Goal: Task Accomplishment & Management: Manage account settings

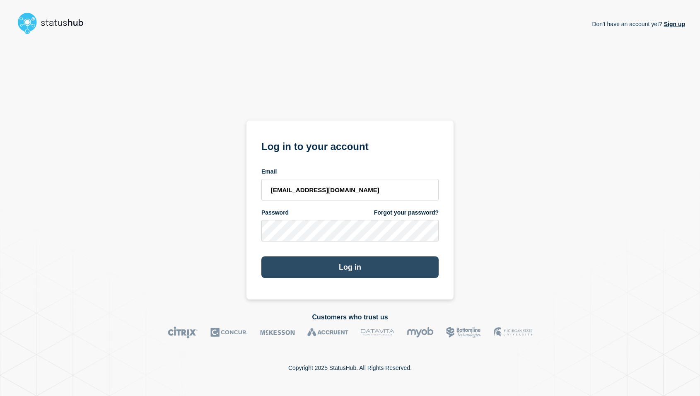
click at [369, 273] on button "Log in" at bounding box center [349, 267] width 177 height 22
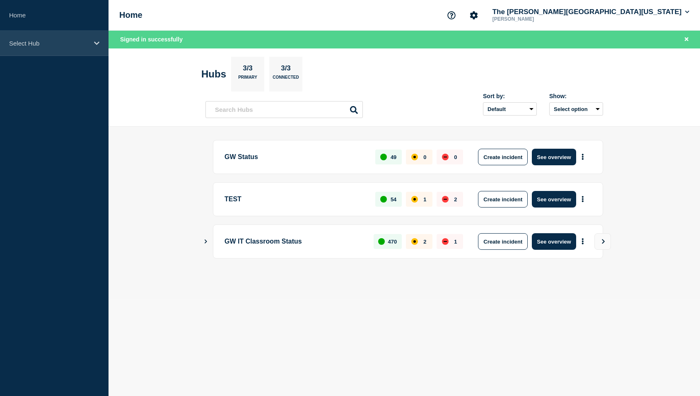
click at [39, 44] on p "Select Hub" at bounding box center [48, 43] width 79 height 7
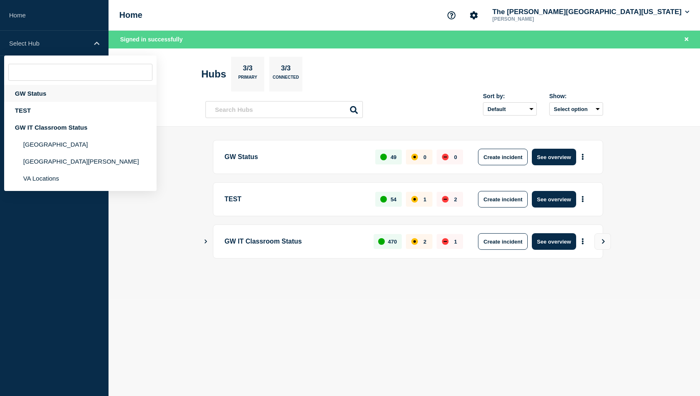
click at [34, 92] on div "GW Status" at bounding box center [80, 93] width 152 height 17
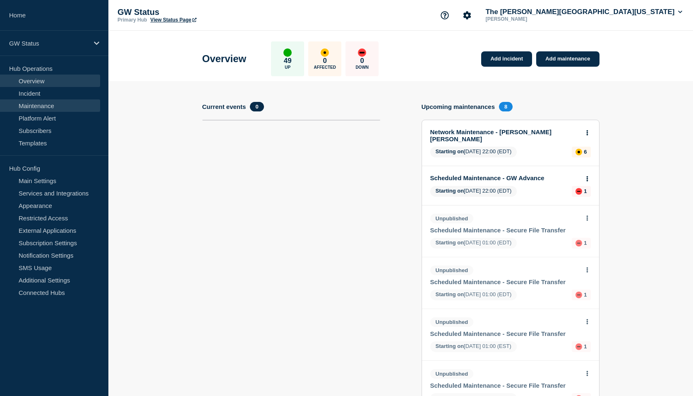
click at [47, 103] on link "Maintenance" at bounding box center [50, 105] width 100 height 12
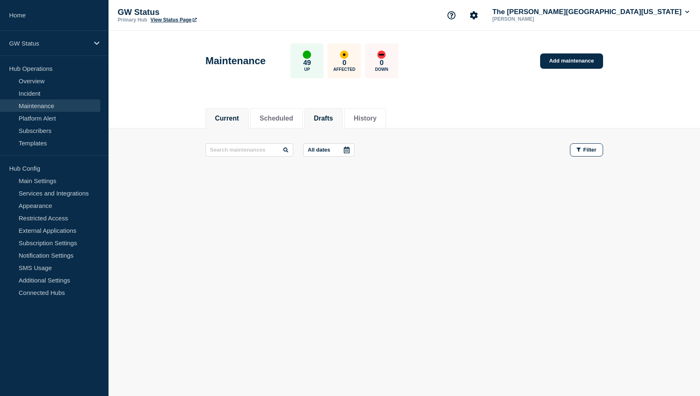
click at [333, 120] on button "Drafts" at bounding box center [323, 118] width 19 height 7
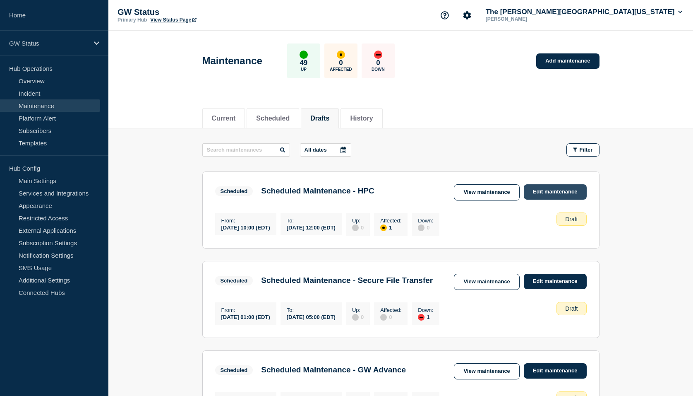
click at [547, 189] on link "Edit maintenance" at bounding box center [555, 191] width 63 height 15
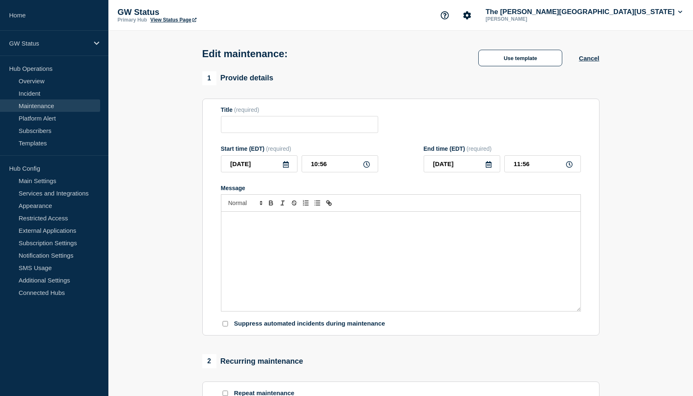
type input "Scheduled Maintenance - HPC"
type input "2025-09-05"
type input "10:00"
type input "2025-09-05"
type input "12:00"
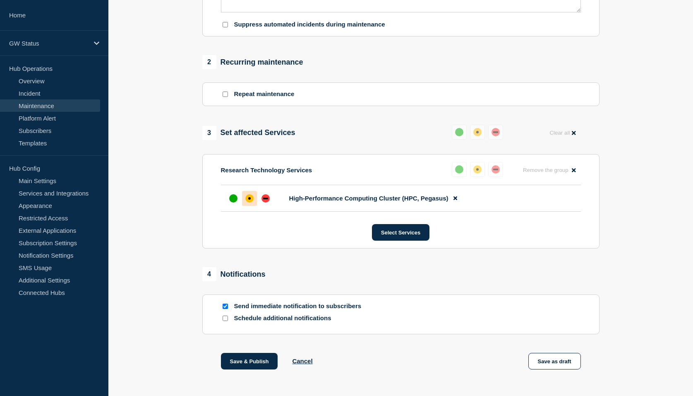
scroll to position [330, 0]
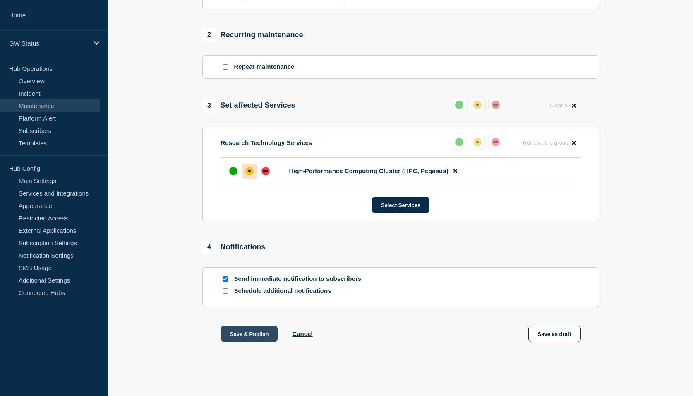
click at [267, 334] on button "Save & Publish" at bounding box center [249, 333] width 57 height 17
